Goal: Information Seeking & Learning: Learn about a topic

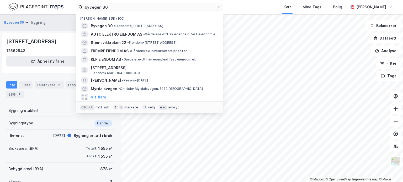
click at [80, 7] on label "byvegen 30" at bounding box center [149, 7] width 147 height 8
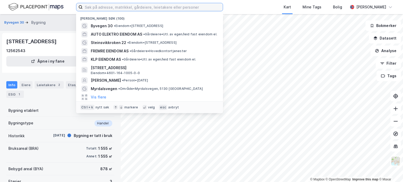
click at [126, 6] on input at bounding box center [153, 7] width 140 height 8
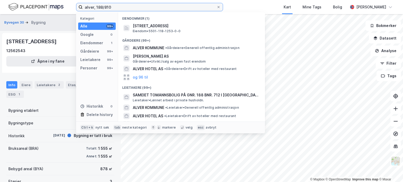
type input "alver, 188/810"
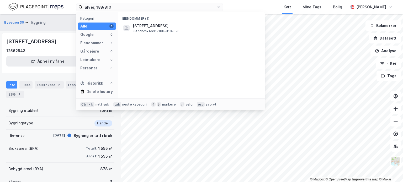
click at [198, 32] on div "[STREET_ADDRESS] Eiendom • 4631-188-810-0-0" at bounding box center [196, 28] width 127 height 10
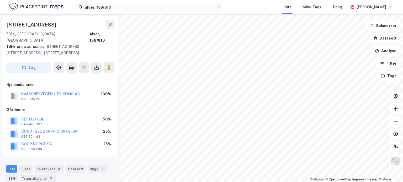
click at [0, 0] on button "KVASSNESVEGEN UTVIKLING AS" at bounding box center [0, 0] width 0 height 0
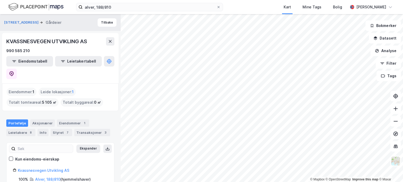
click at [64, 120] on div "Eiendommer 1" at bounding box center [73, 123] width 32 height 7
